Goal: Find specific page/section: Find specific page/section

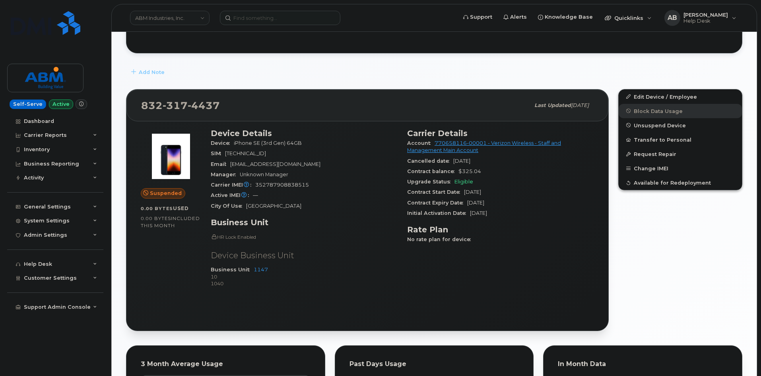
scroll to position [159, 0]
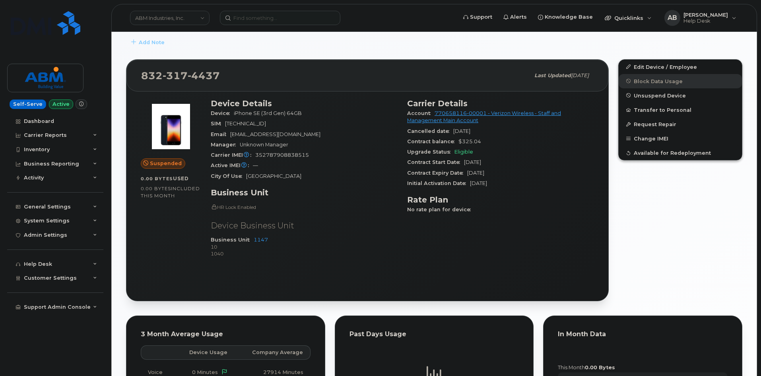
click at [282, 153] on span "352787908838515" at bounding box center [282, 155] width 54 height 6
copy span "352787908838515"
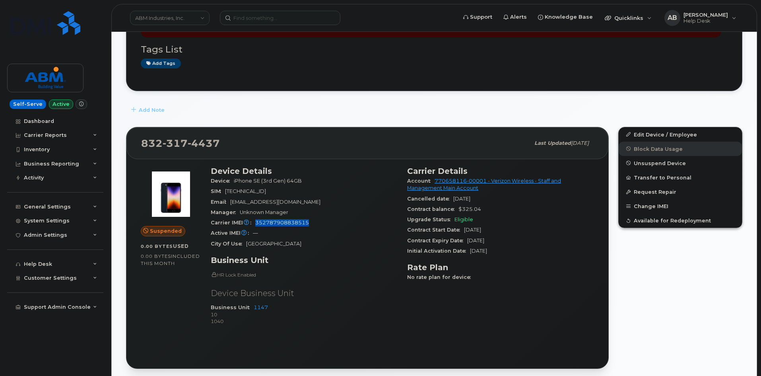
scroll to position [227, 0]
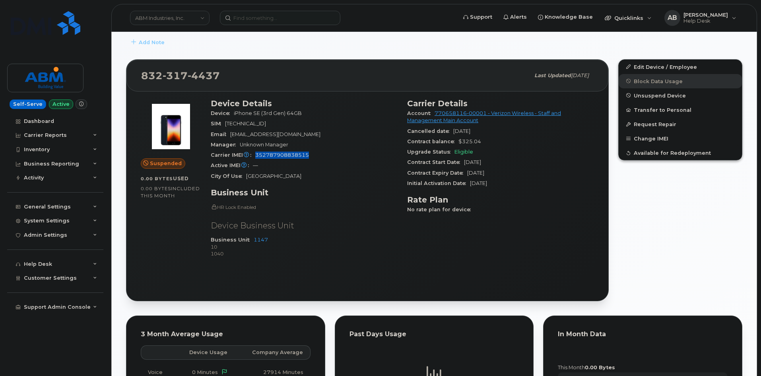
click at [287, 151] on div "Carrier IMEI Carrier IMEI is reported during the last billing cycle or change o…" at bounding box center [304, 155] width 187 height 10
click at [291, 157] on span "352787908838515" at bounding box center [282, 155] width 54 height 6
copy span "352787908838515"
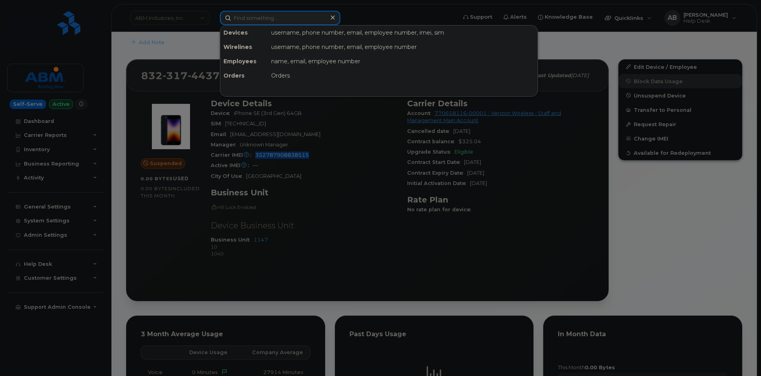
click at [264, 20] on input at bounding box center [280, 18] width 120 height 14
paste input "9012673642"
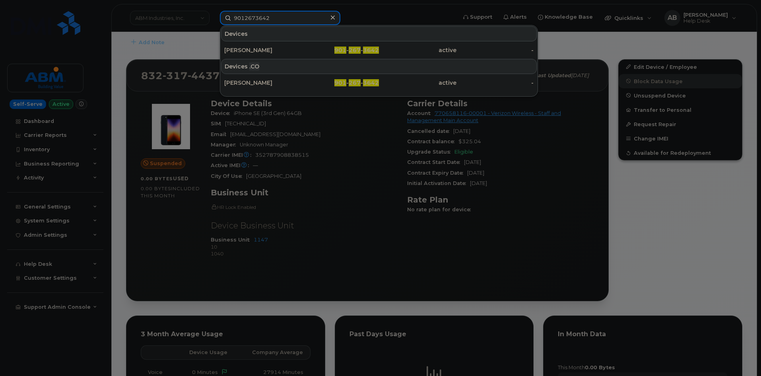
drag, startPoint x: 278, startPoint y: 19, endPoint x: 195, endPoint y: 18, distance: 83.5
click at [213, 18] on div "9012673642 Devices [PERSON_NAME] 901 - 267 - 3642 active - Devices .CO [PERSON_…" at bounding box center [335, 18] width 244 height 14
paste input "8137918796"
type input "8137918796"
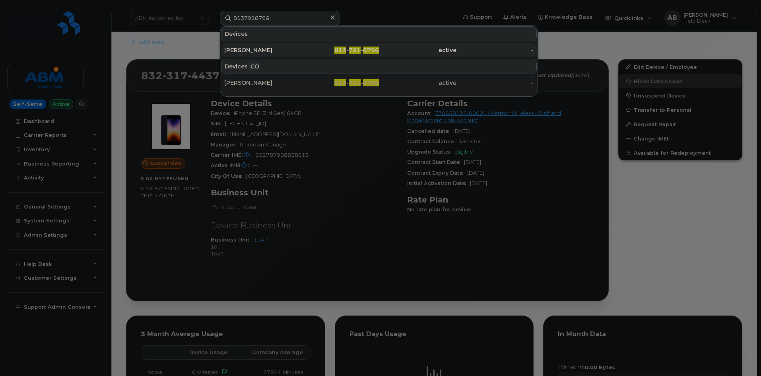
click at [267, 46] on div "[PERSON_NAME]" at bounding box center [262, 50] width 77 height 14
